Goal: Task Accomplishment & Management: Manage account settings

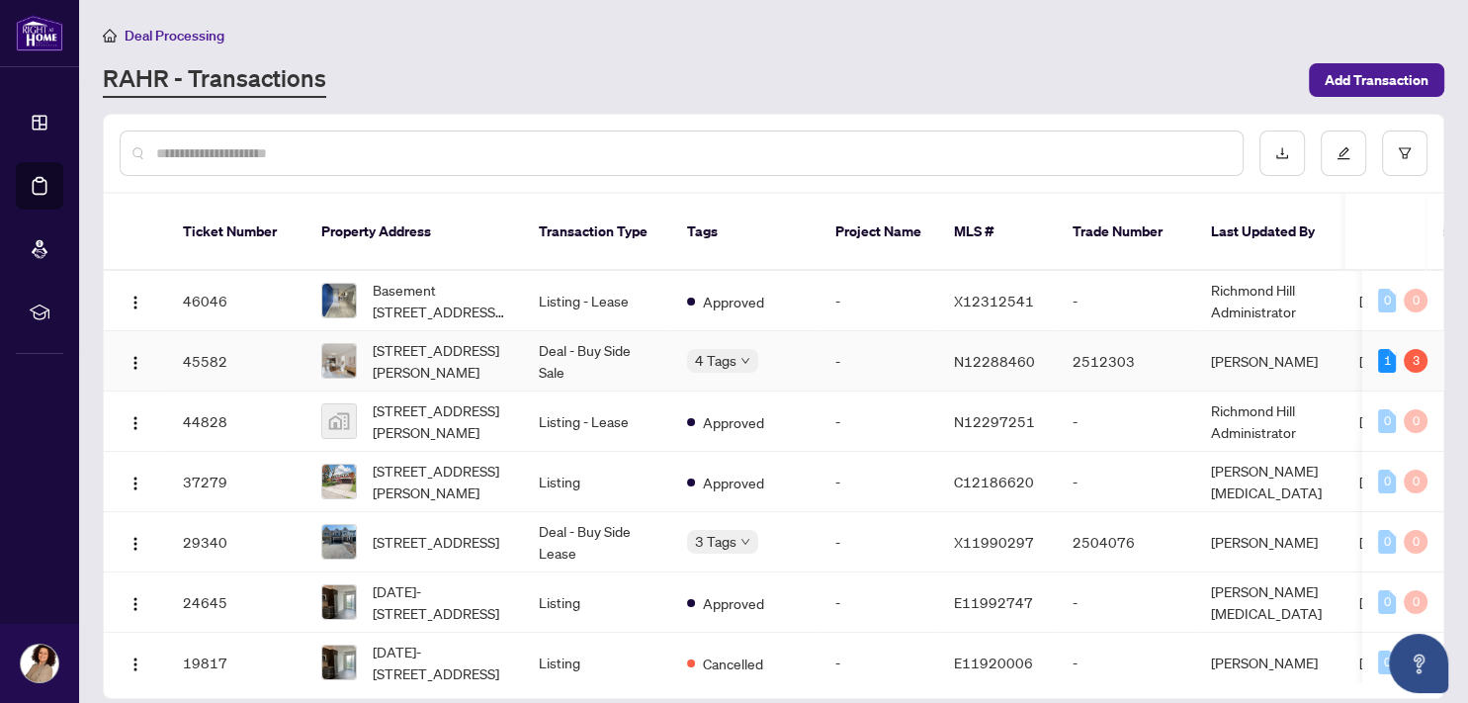
scroll to position [26, 0]
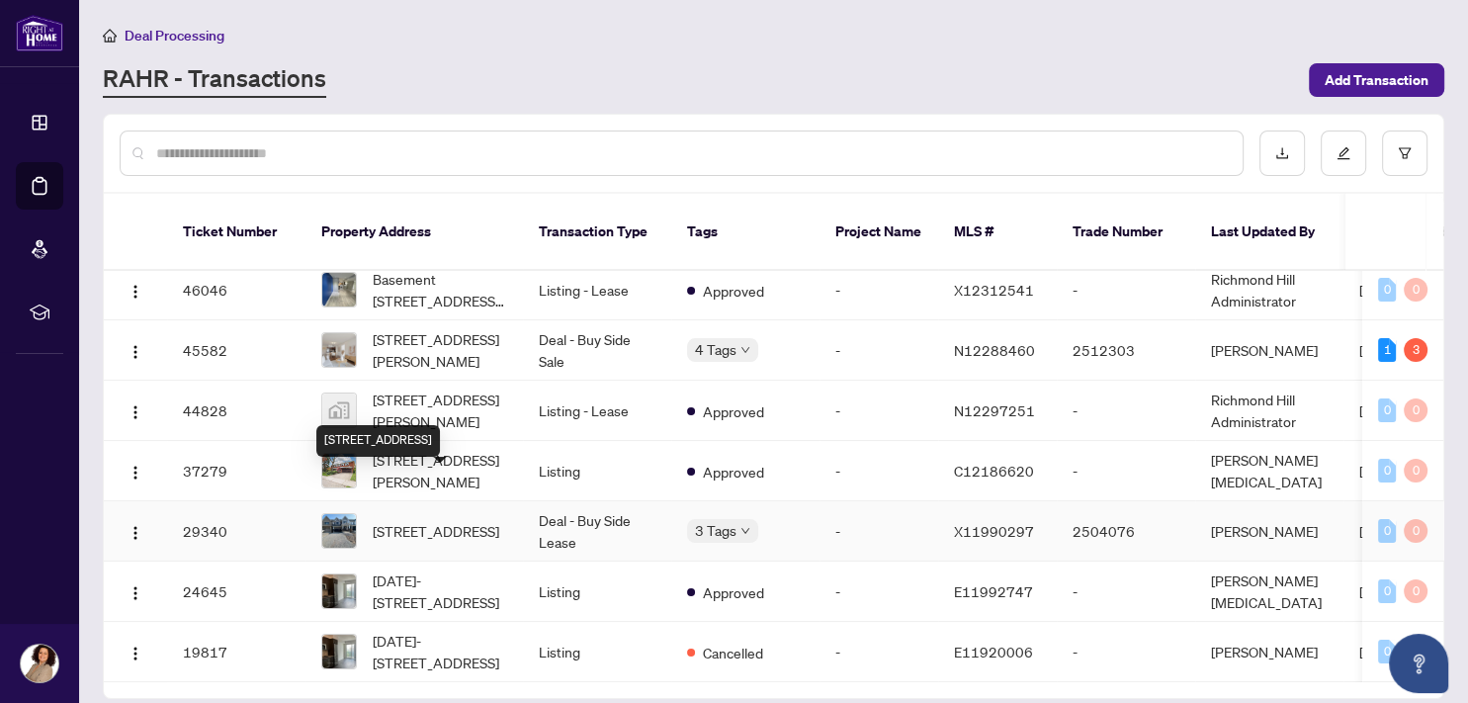
click at [428, 520] on span "[STREET_ADDRESS]" at bounding box center [436, 531] width 127 height 22
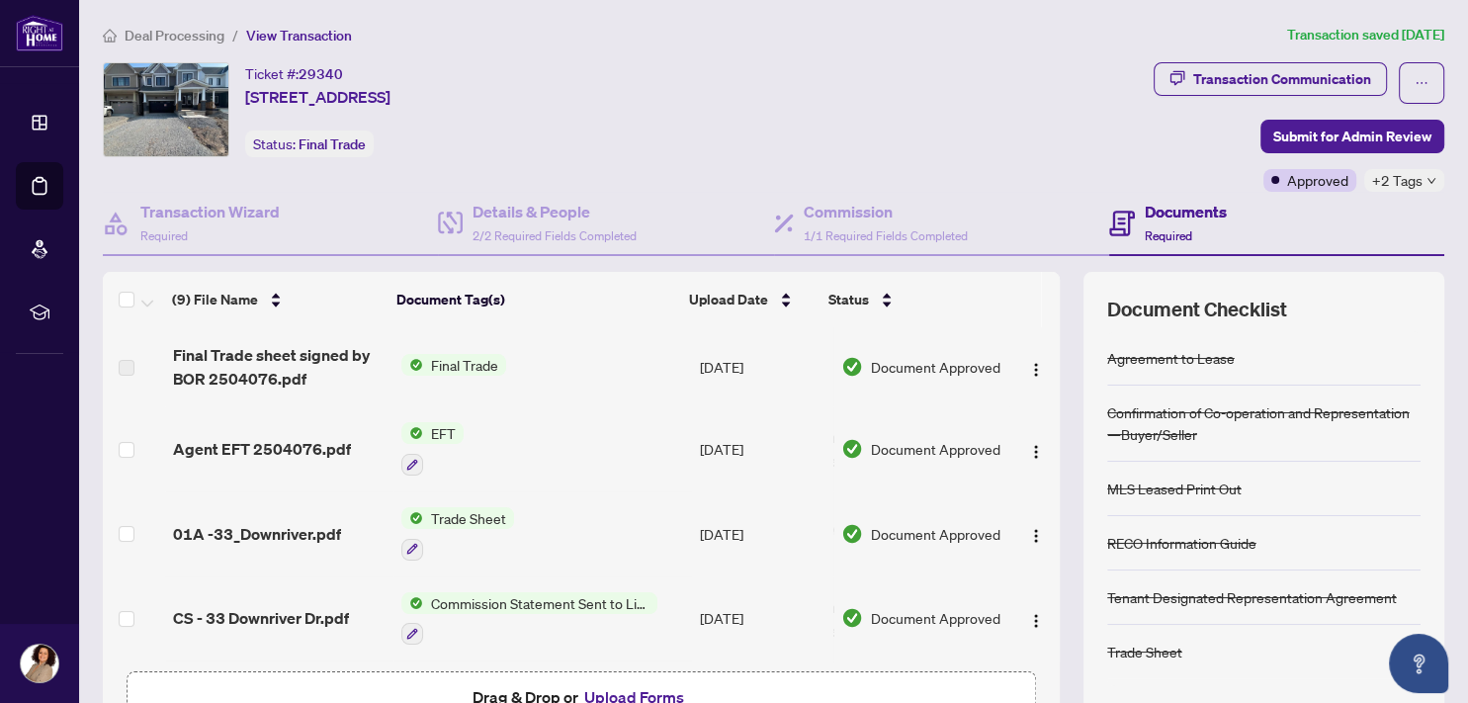
click at [205, 31] on span "Deal Processing" at bounding box center [175, 36] width 100 height 18
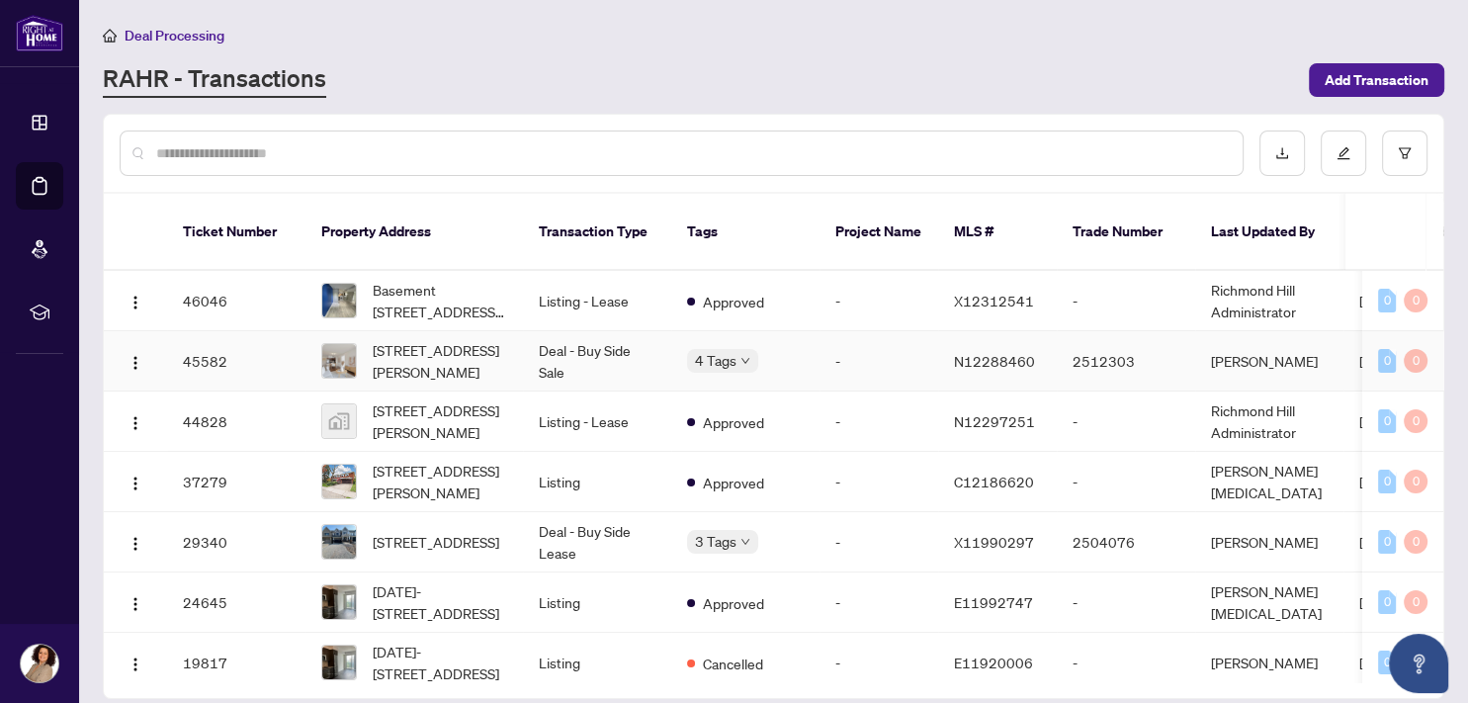
click at [829, 336] on td "-" at bounding box center [879, 361] width 119 height 60
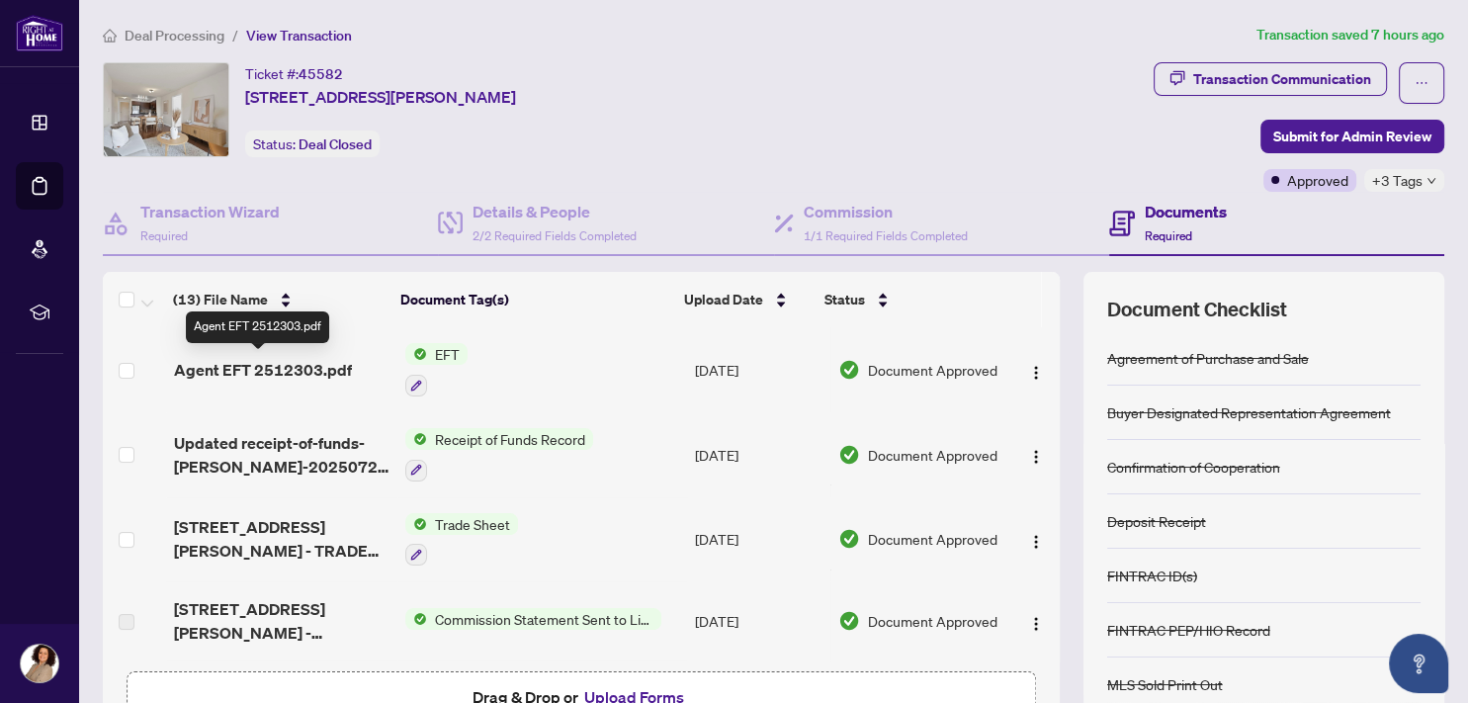
click at [259, 366] on span "Agent EFT 2512303.pdf" at bounding box center [263, 370] width 178 height 24
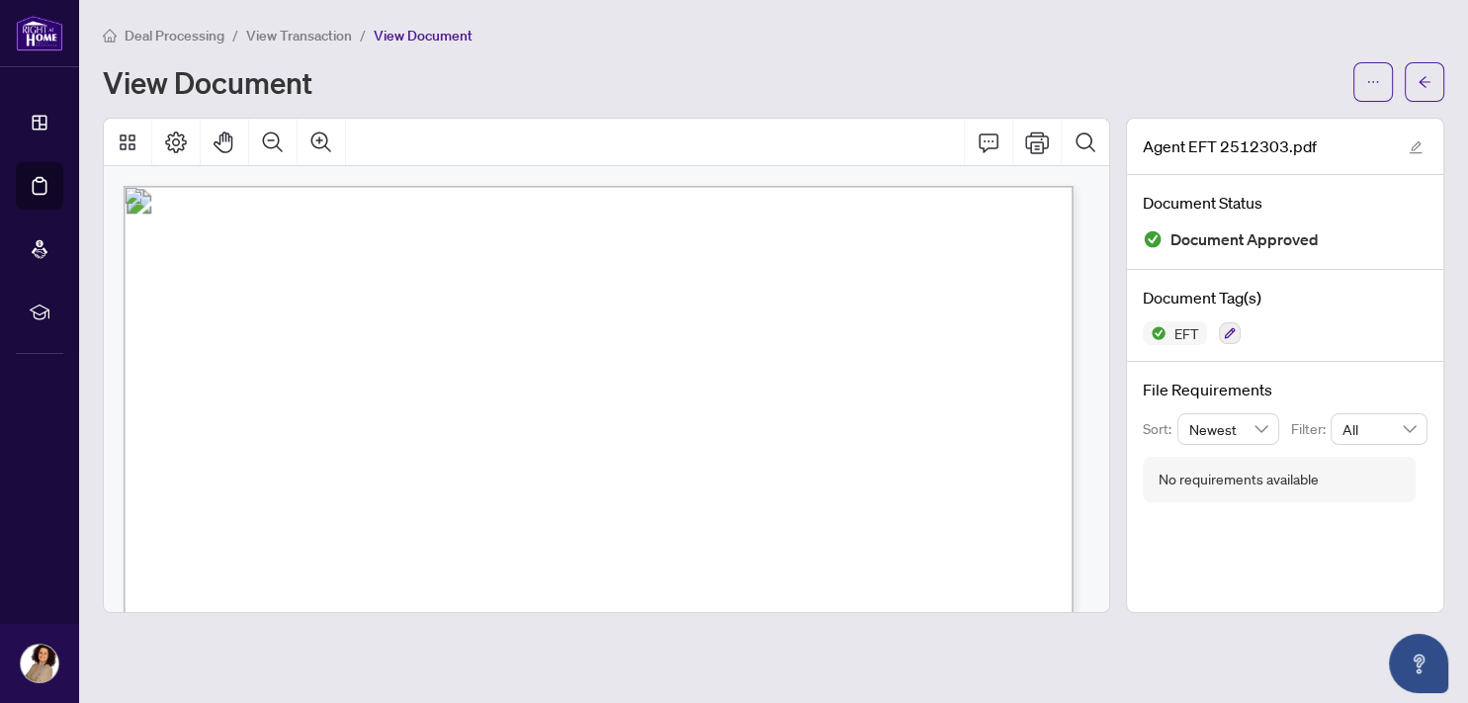
click at [302, 36] on span "View Transaction" at bounding box center [299, 36] width 106 height 18
